Goal: Task Accomplishment & Management: Manage account settings

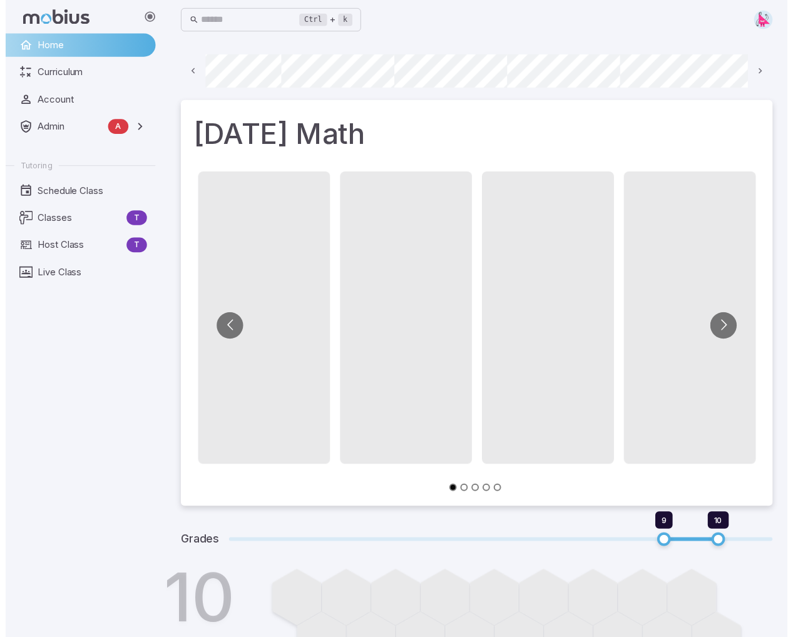
scroll to position [0, 944]
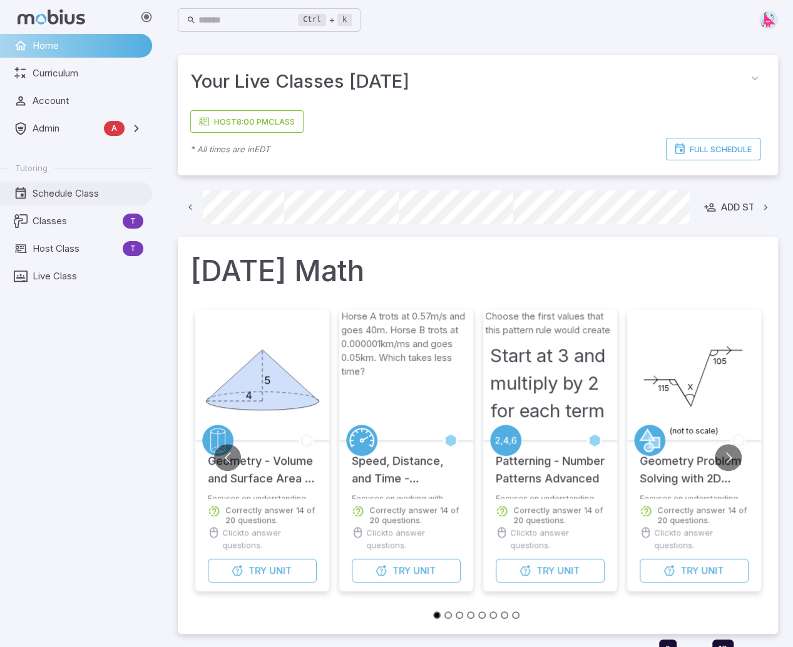
click at [51, 191] on span "Schedule Class" at bounding box center [88, 194] width 111 height 14
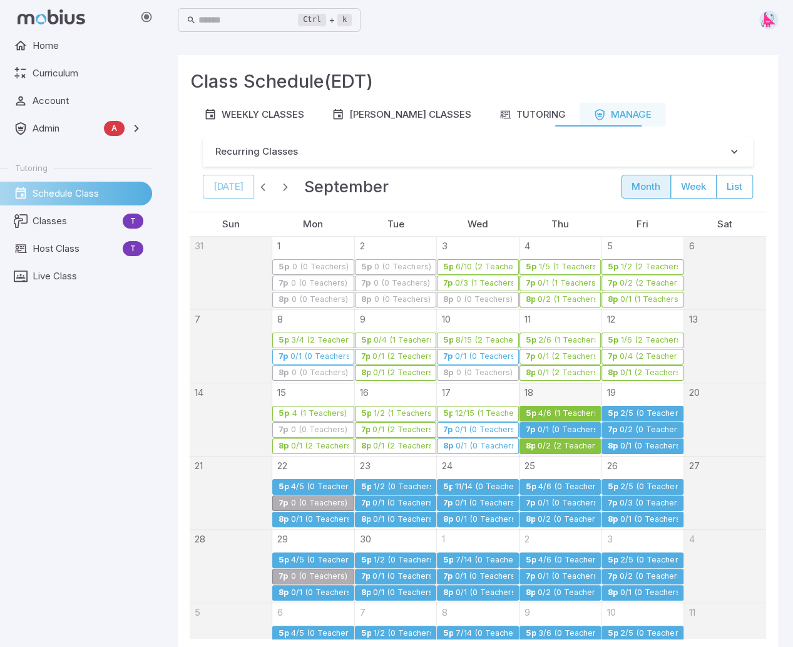
click at [544, 409] on div "4/6 (1 Teachers)" at bounding box center [567, 413] width 58 height 9
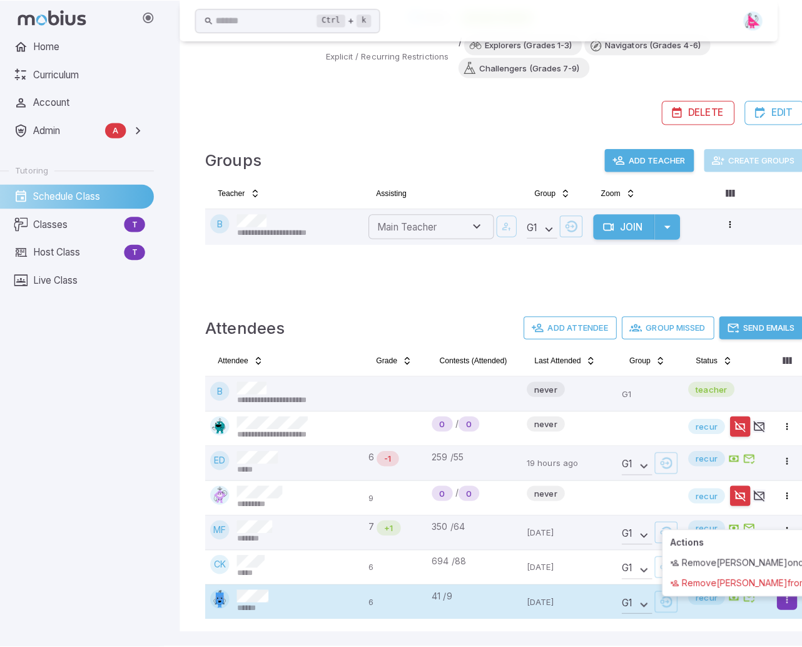
scroll to position [258, 0]
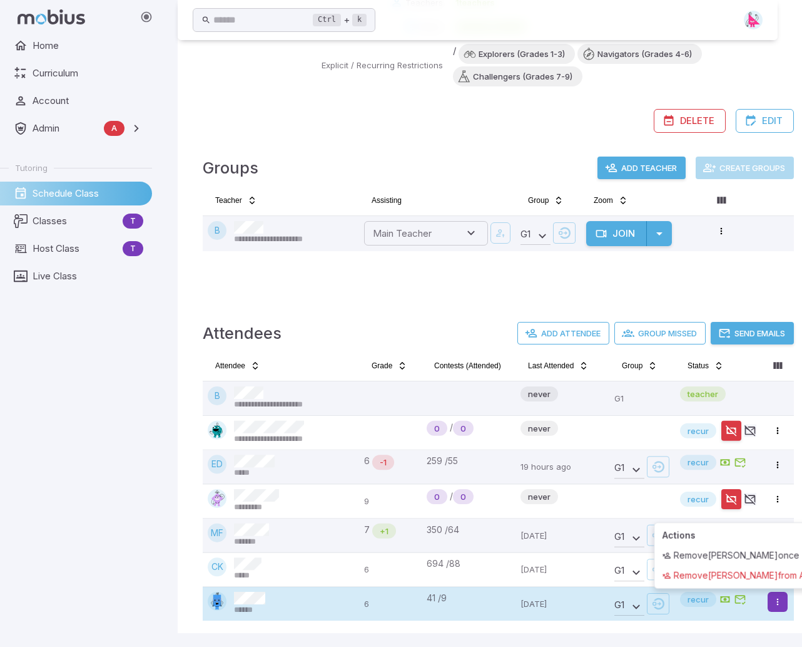
click at [779, 591] on html "**********" at bounding box center [401, 195] width 802 height 906
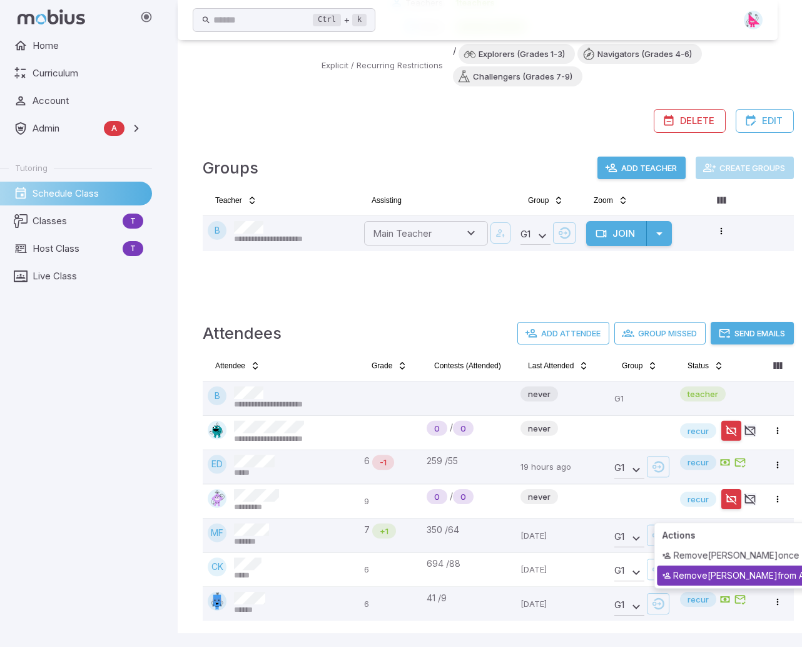
click at [732, 572] on div "Remove [PERSON_NAME] D from ALL" at bounding box center [737, 575] width 161 height 20
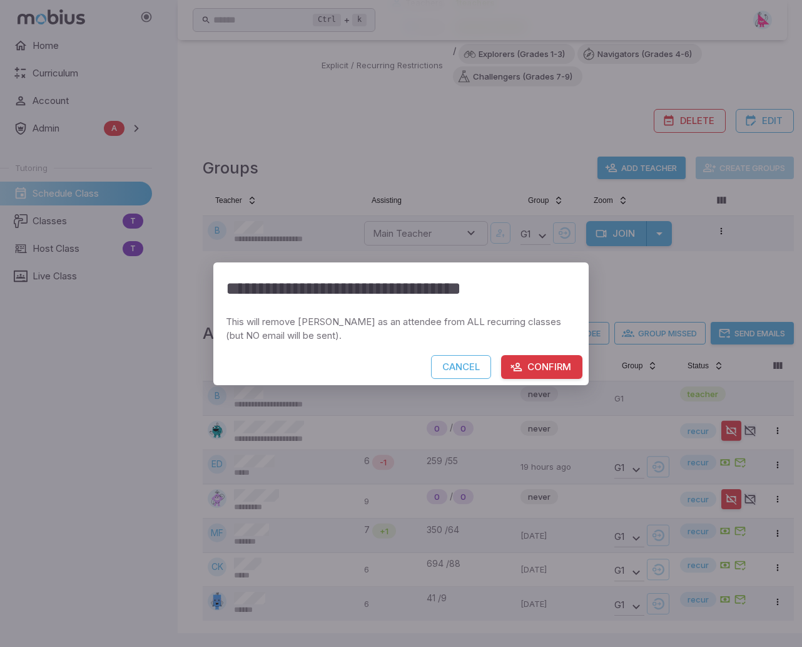
click at [552, 366] on button "Confirm" at bounding box center [541, 367] width 81 height 24
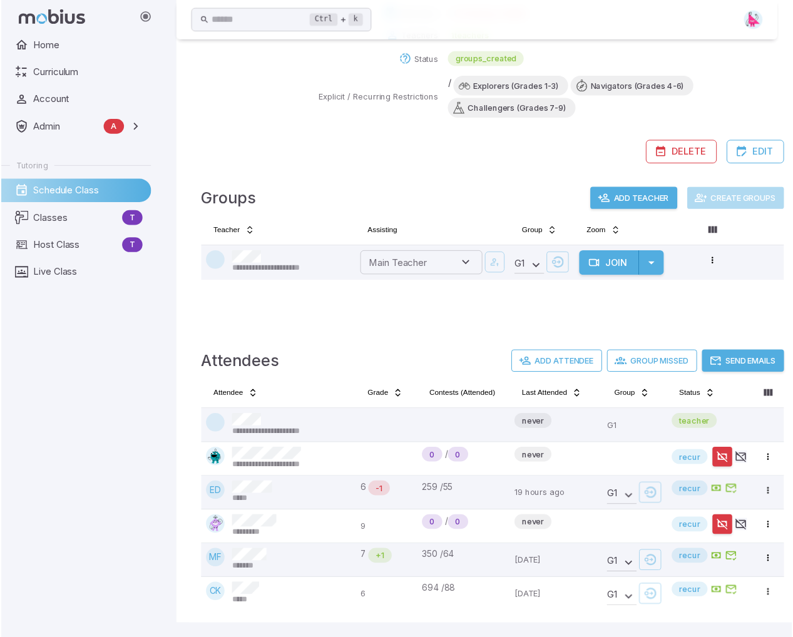
scroll to position [224, 0]
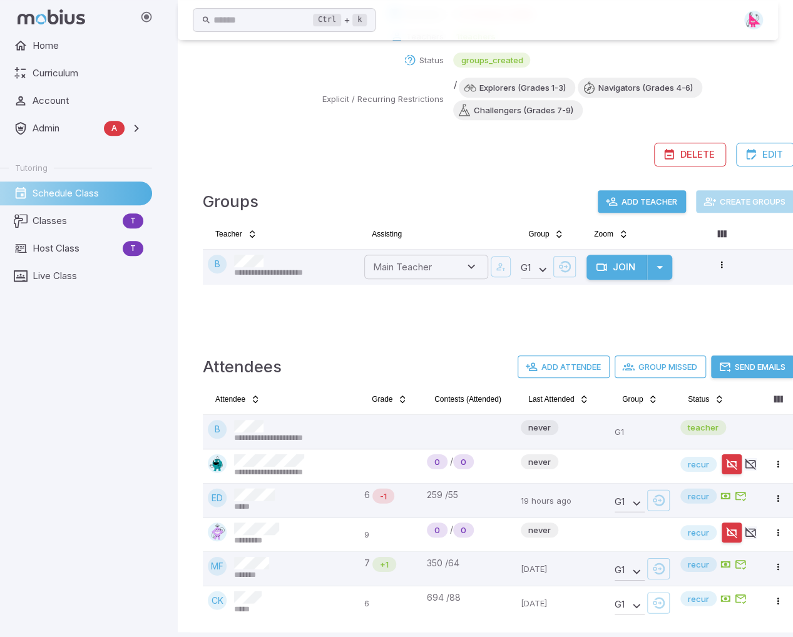
click at [777, 495] on html "**********" at bounding box center [396, 211] width 793 height 871
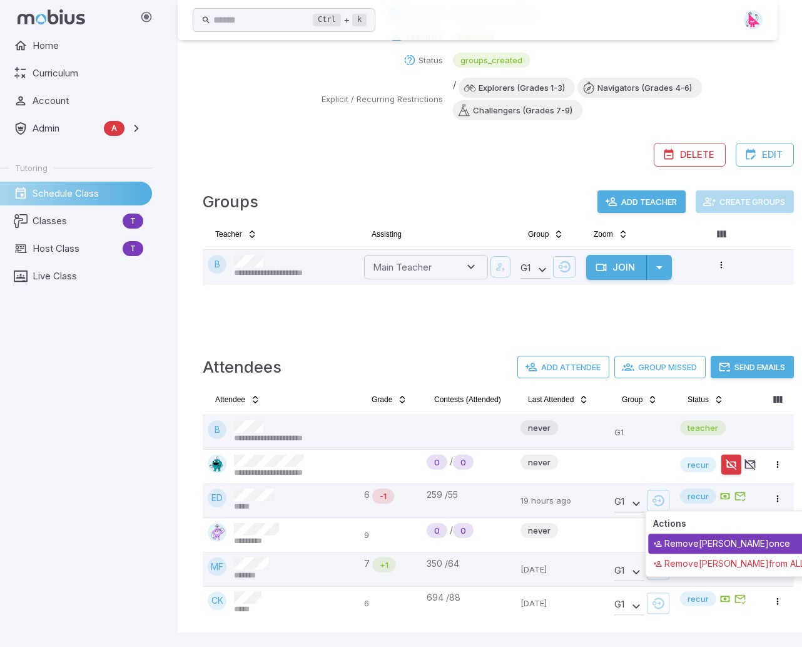
click at [747, 545] on div "Remove [PERSON_NAME] once" at bounding box center [728, 543] width 161 height 20
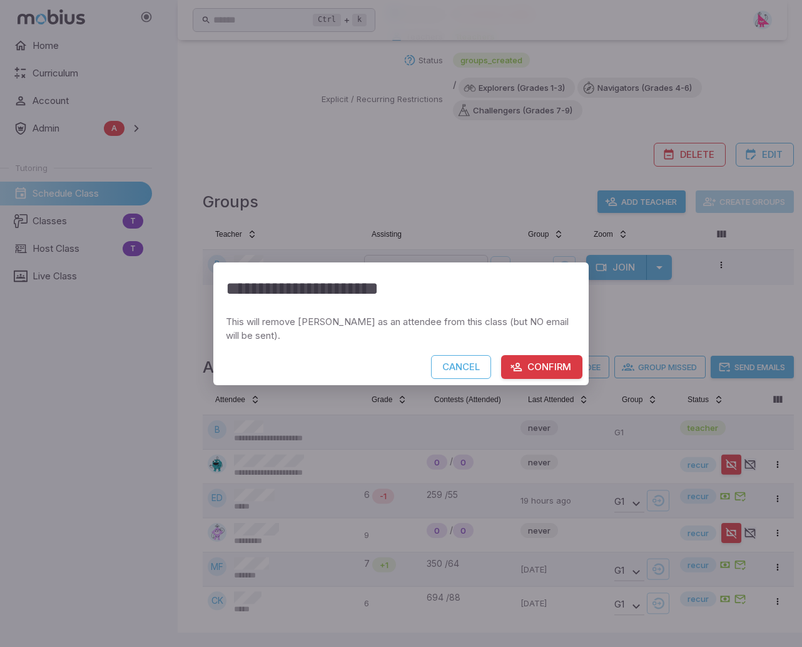
click at [554, 364] on button "Confirm" at bounding box center [541, 367] width 81 height 24
